Goal: Information Seeking & Learning: Learn about a topic

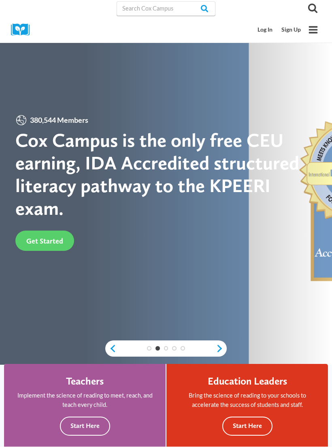
click at [260, 28] on link "Log In" at bounding box center [265, 29] width 24 height 15
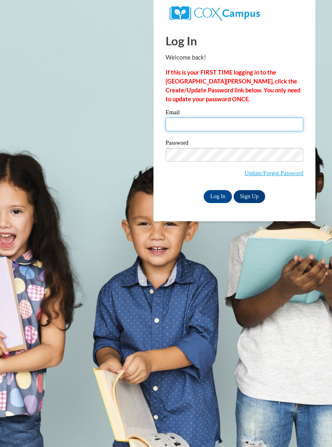
click at [208, 122] on input "Email" at bounding box center [235, 124] width 138 height 14
type input "kennisd24@yahoo.com"
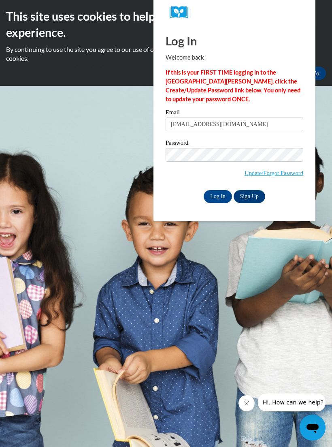
click at [212, 196] on input "Log In" at bounding box center [218, 196] width 28 height 13
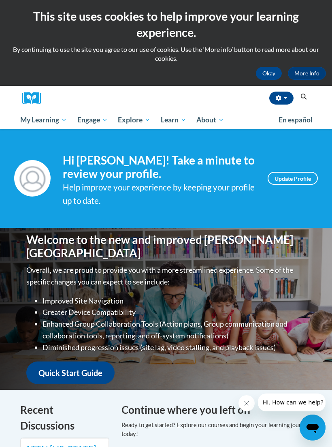
click at [0, 0] on span "My Course Progress" at bounding box center [0, 0] width 0 height 0
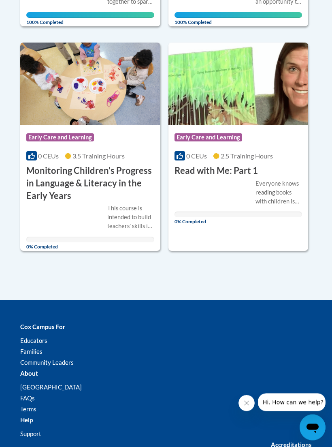
scroll to position [812, 0]
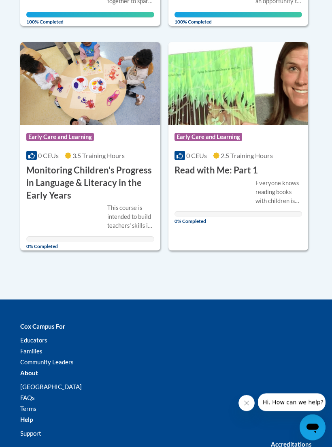
click at [93, 177] on h3 "Monitoring Children's Progress in Language & Literacy in the Early Years" at bounding box center [90, 182] width 128 height 37
